Goal: Task Accomplishment & Management: Use online tool/utility

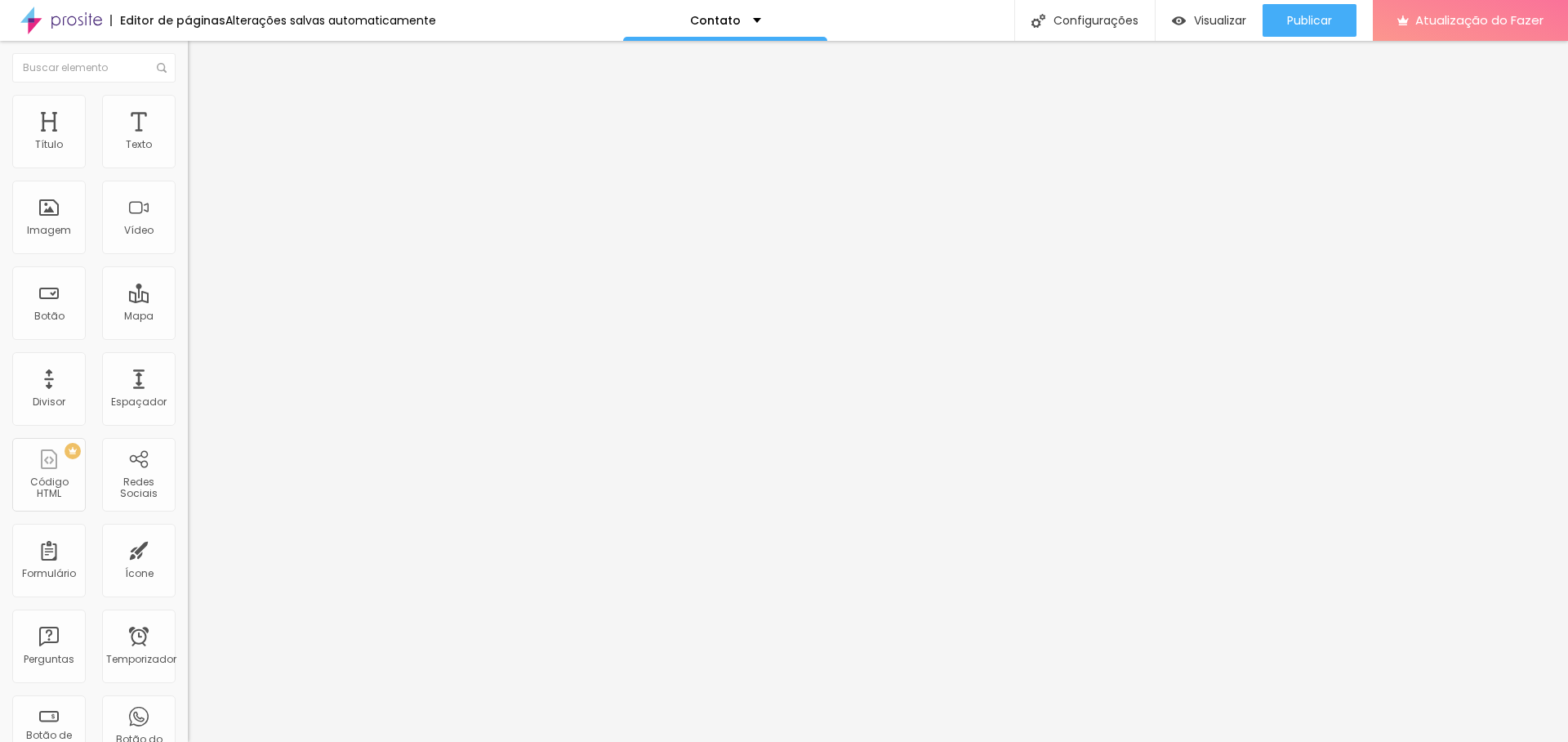
click at [203, 116] on font "Avançado" at bounding box center [229, 122] width 54 height 14
click at [203, 112] on font "Estilo" at bounding box center [215, 106] width 26 height 14
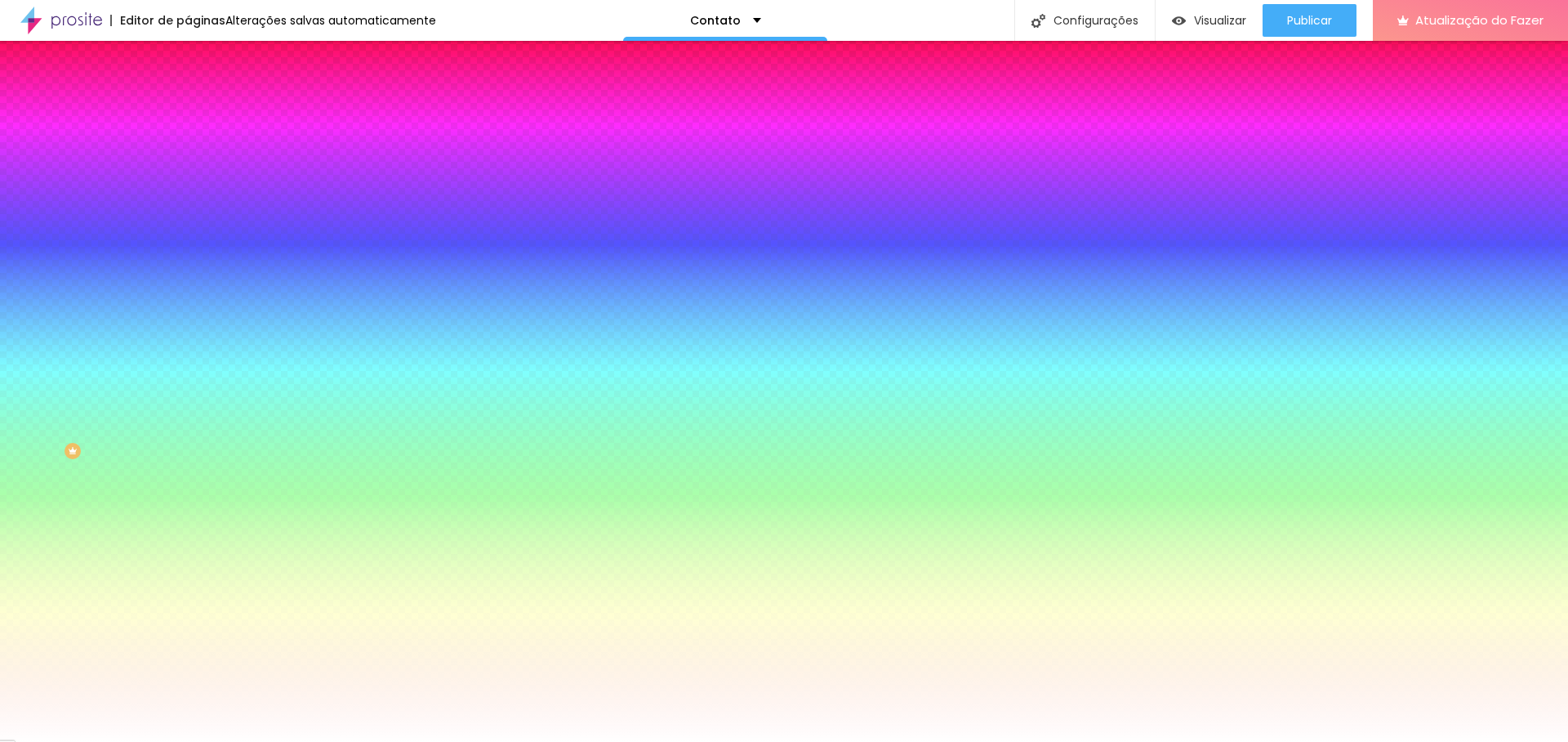
click at [203, 96] on font "Conteúdo" at bounding box center [227, 89] width 50 height 14
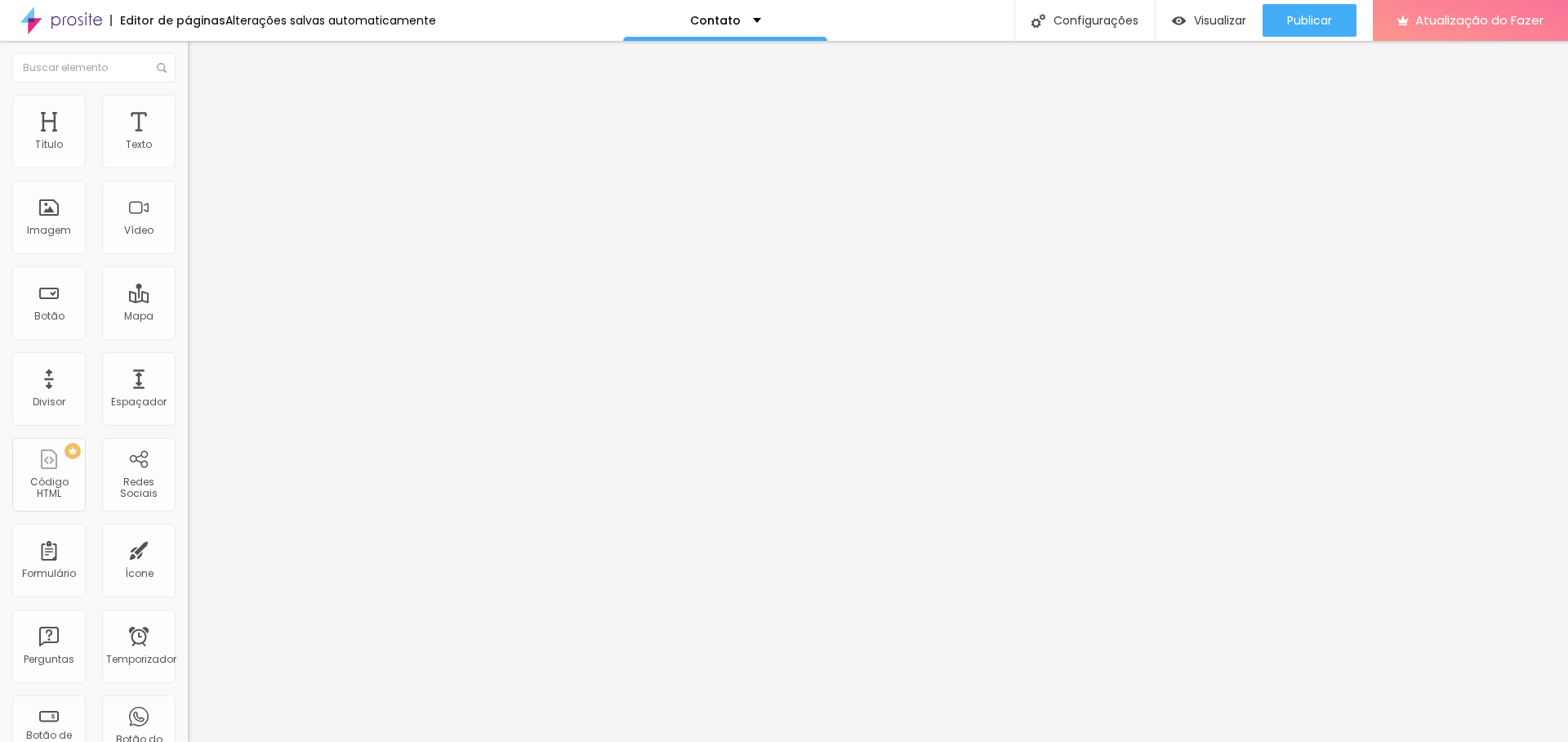
click at [200, 65] on img "button" at bounding box center [206, 60] width 13 height 13
